Goal: Check status: Check status

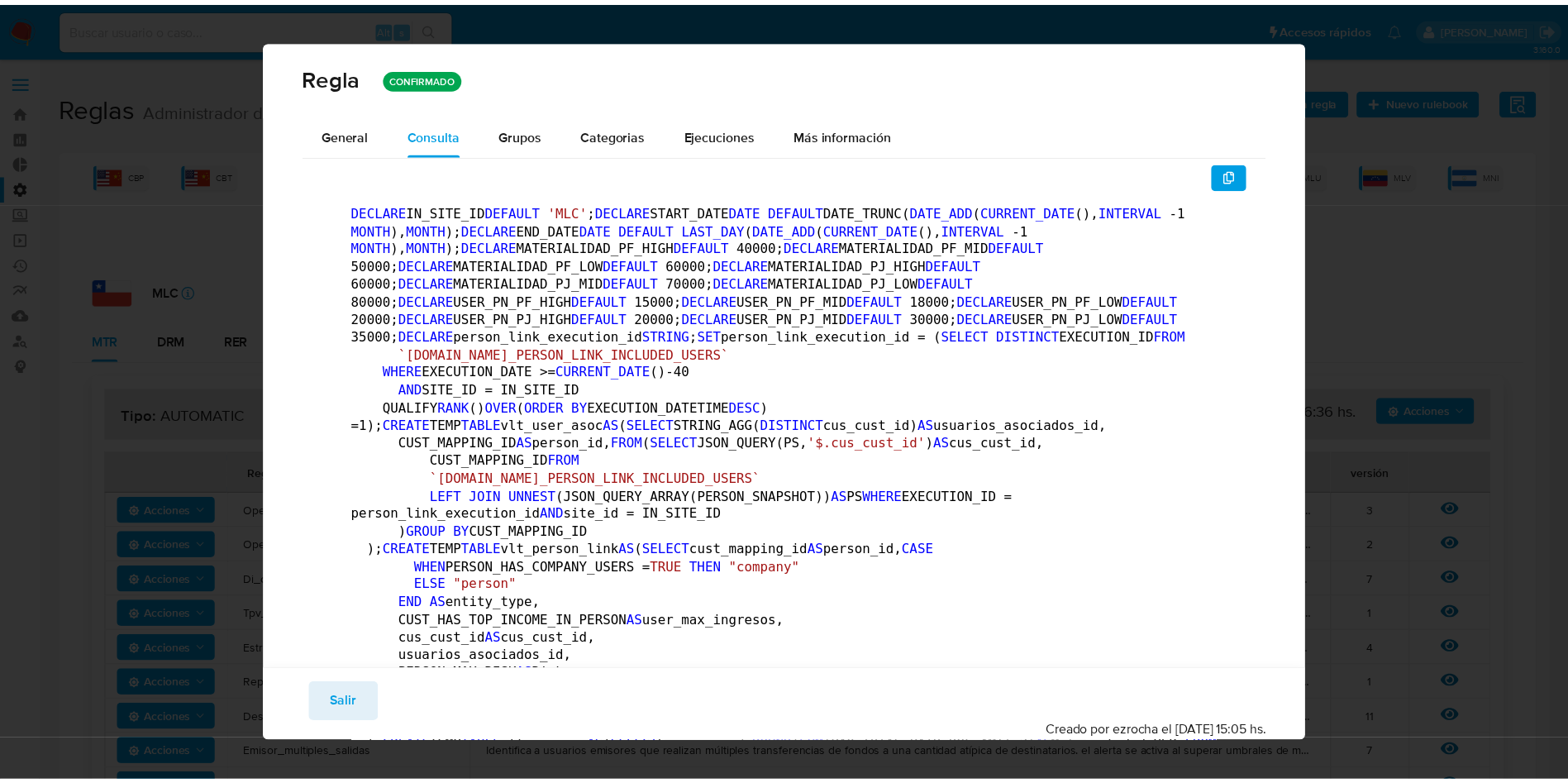
scroll to position [361, 0]
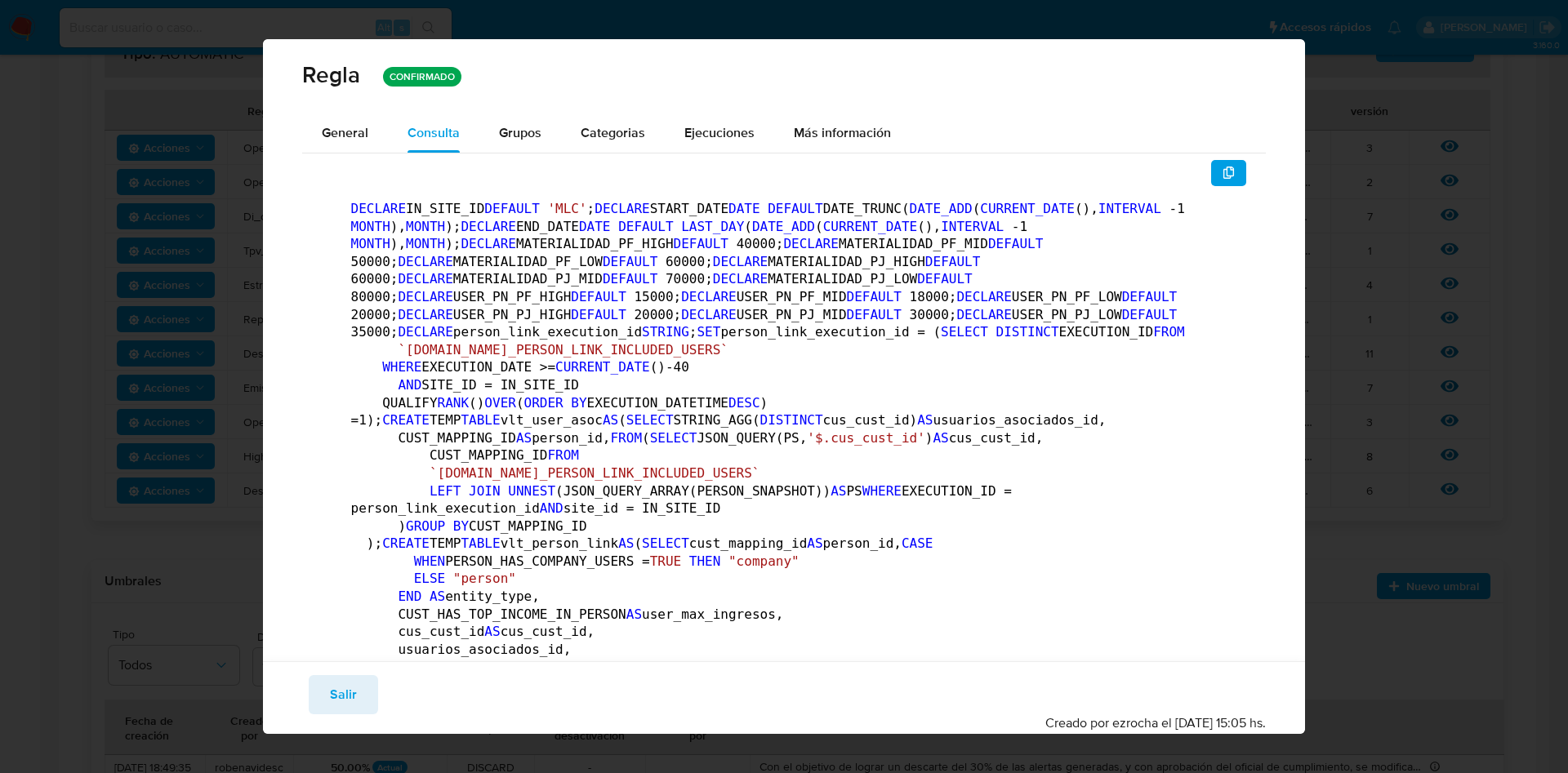
click at [345, 665] on div "Guardar Salir Simular Confirmar Creado por ezrocha el [DATE] 15:05 hs." at bounding box center [784, 698] width 1043 height 72
click at [329, 689] on button "Salir" at bounding box center [343, 694] width 70 height 39
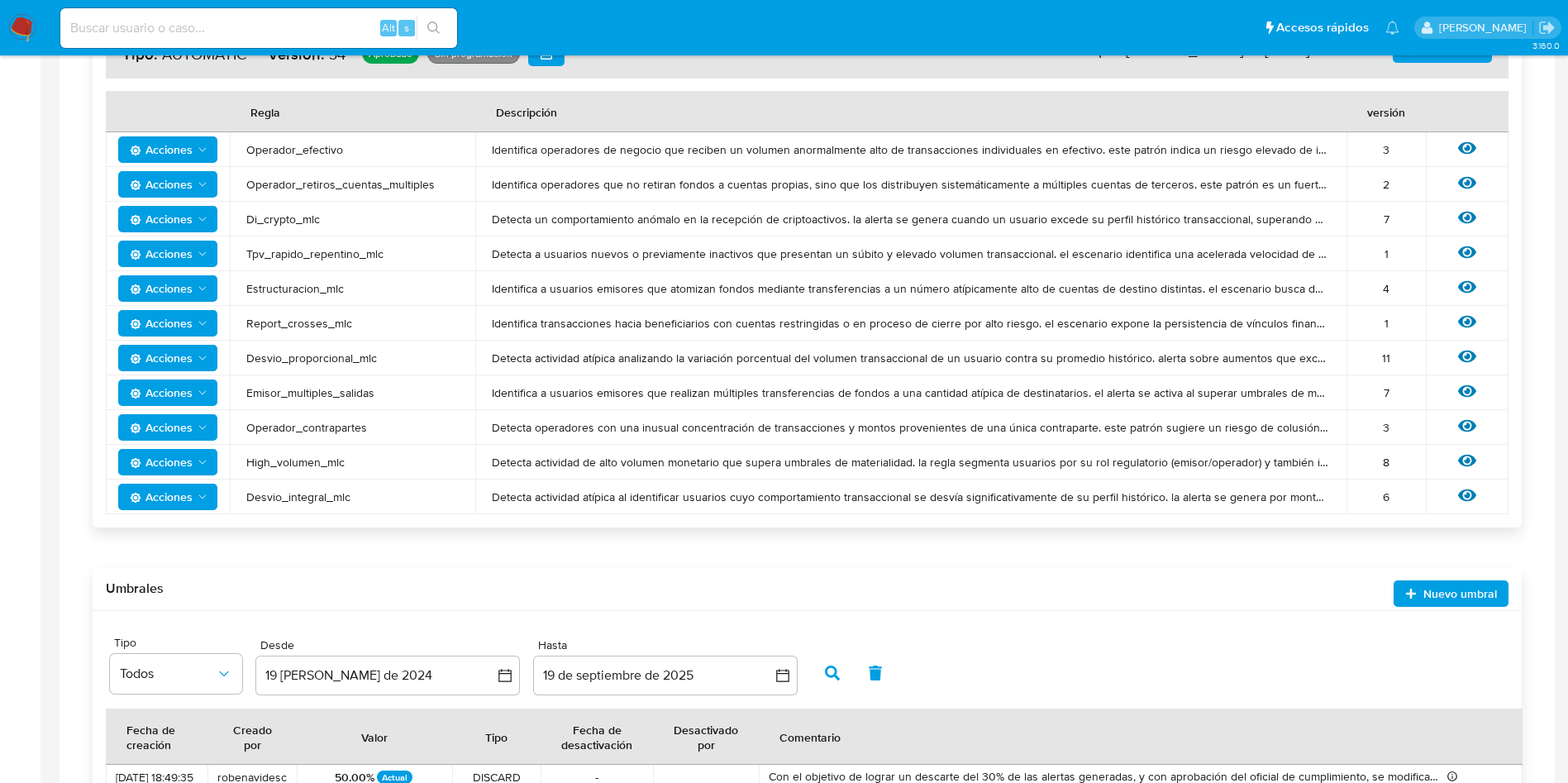
click at [113, 36] on input at bounding box center [258, 28] width 397 height 21
paste input "38gVJDnd0Ns4Bc41WMqGgTKx"
type input "38gVJDnd0Ns4Bc41WMqGgTKx"
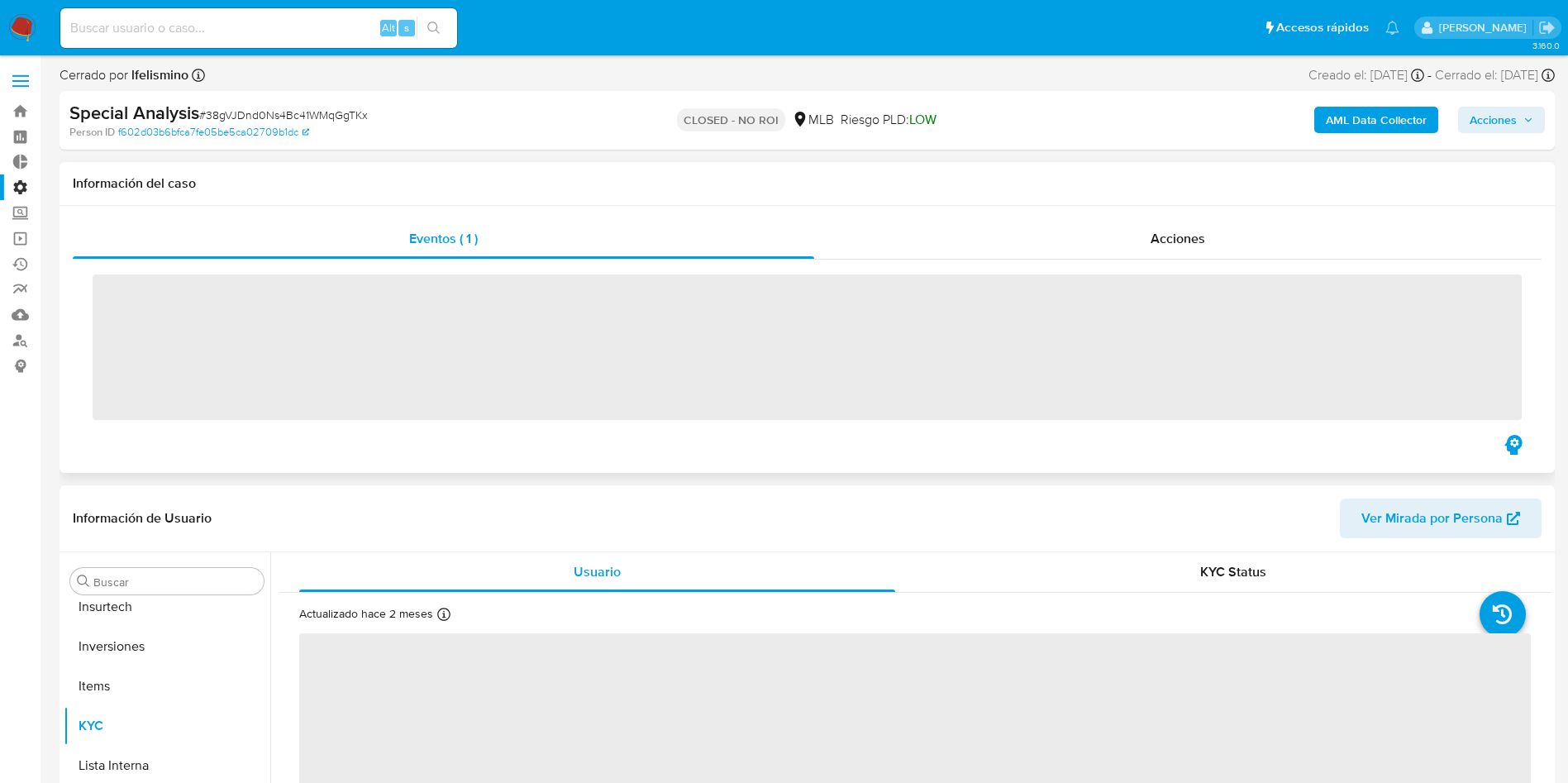
scroll to position [778, 0]
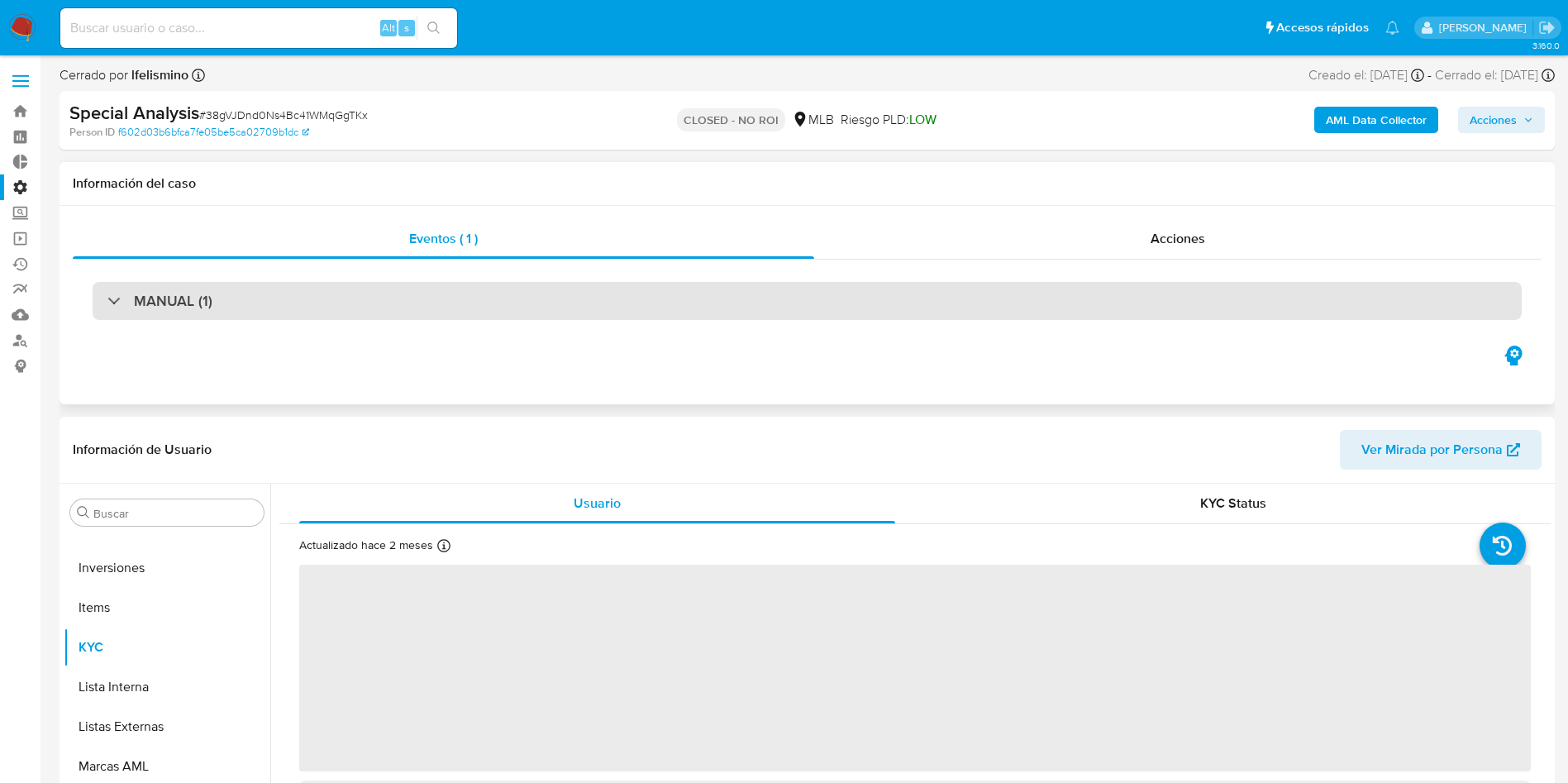
select select "10"
click at [115, 296] on div "MANUAL (1)" at bounding box center [159, 301] width 105 height 18
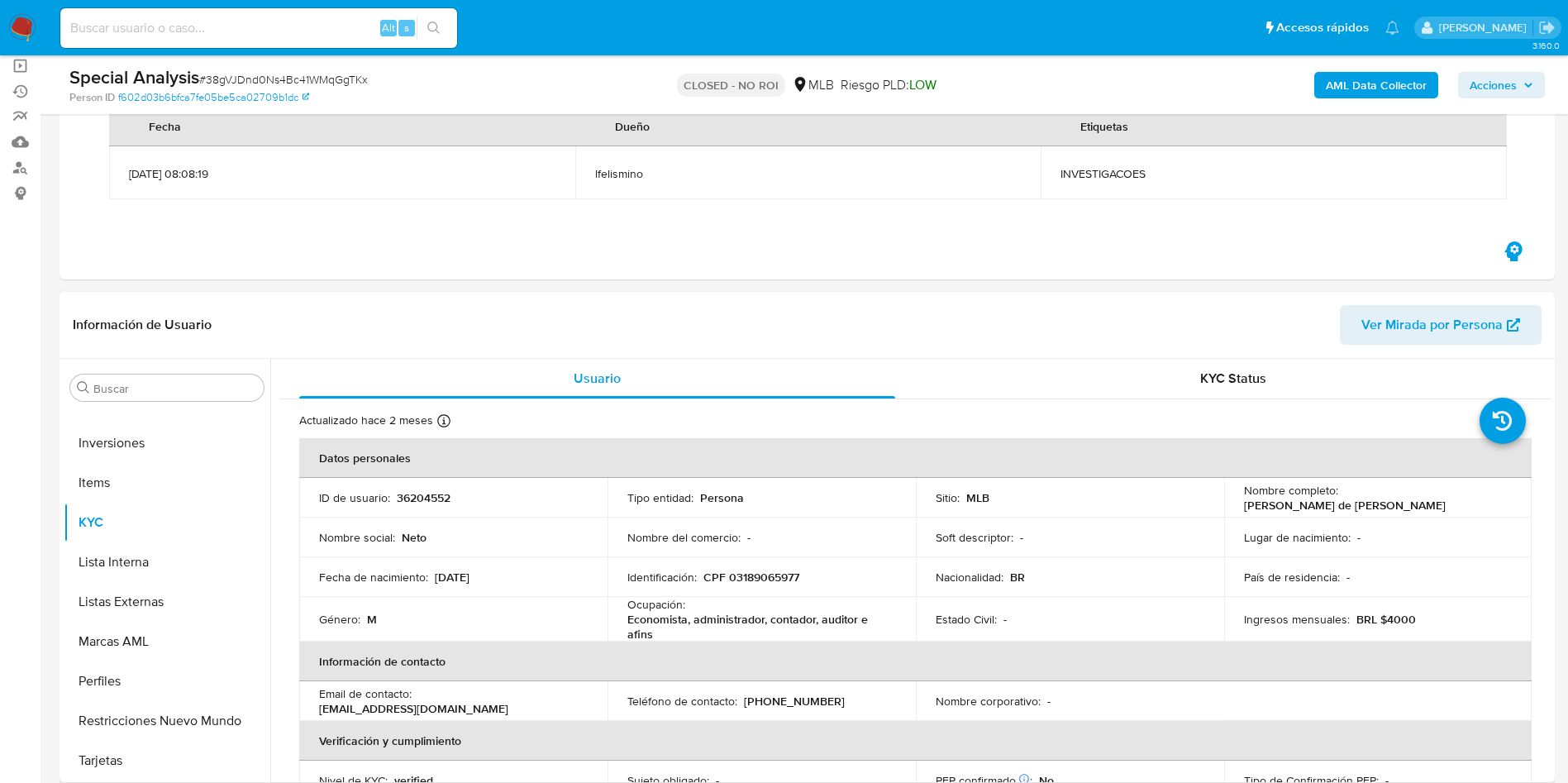
scroll to position [248, 0]
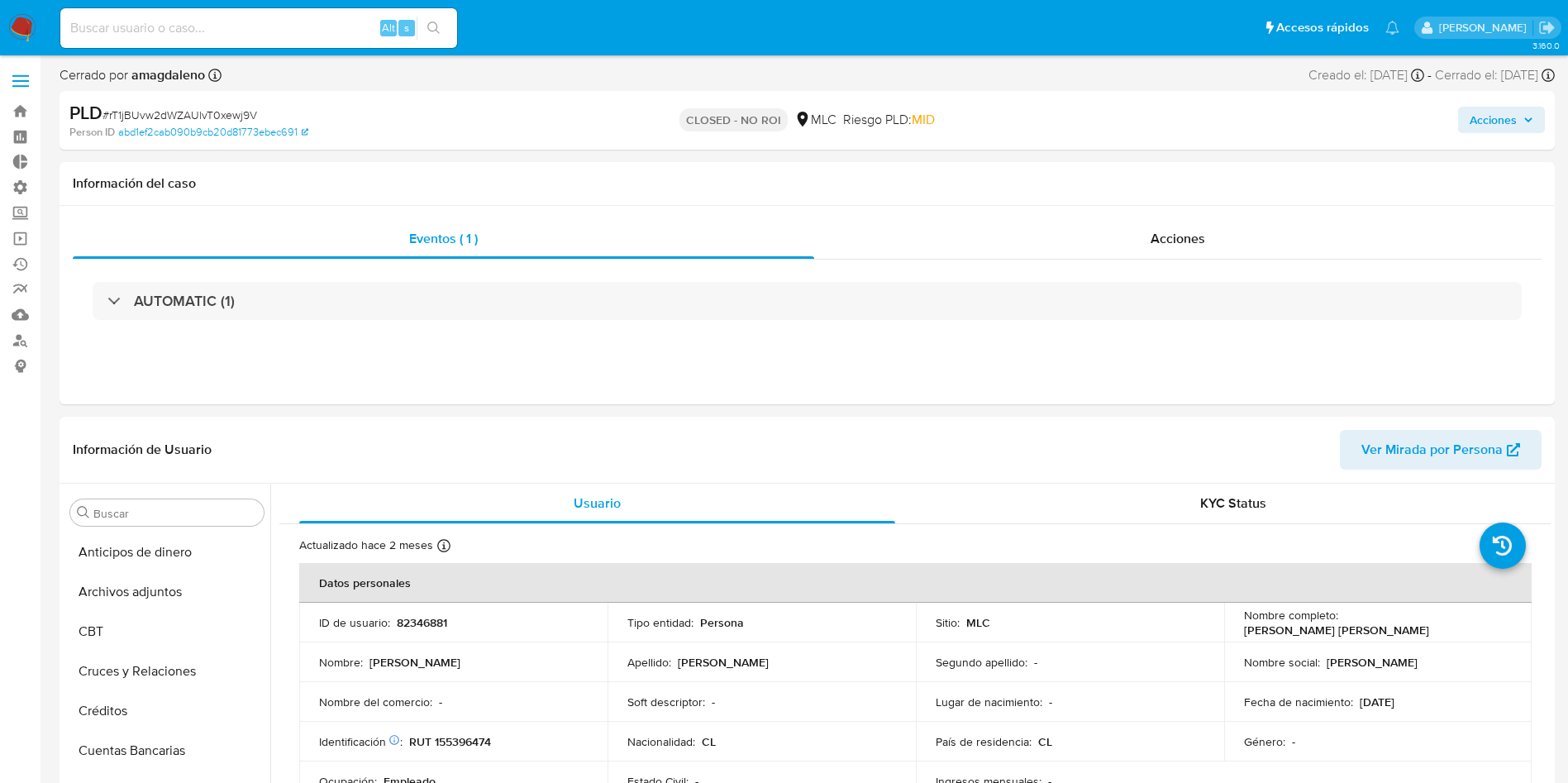
select select "10"
